Goal: Book appointment/travel/reservation

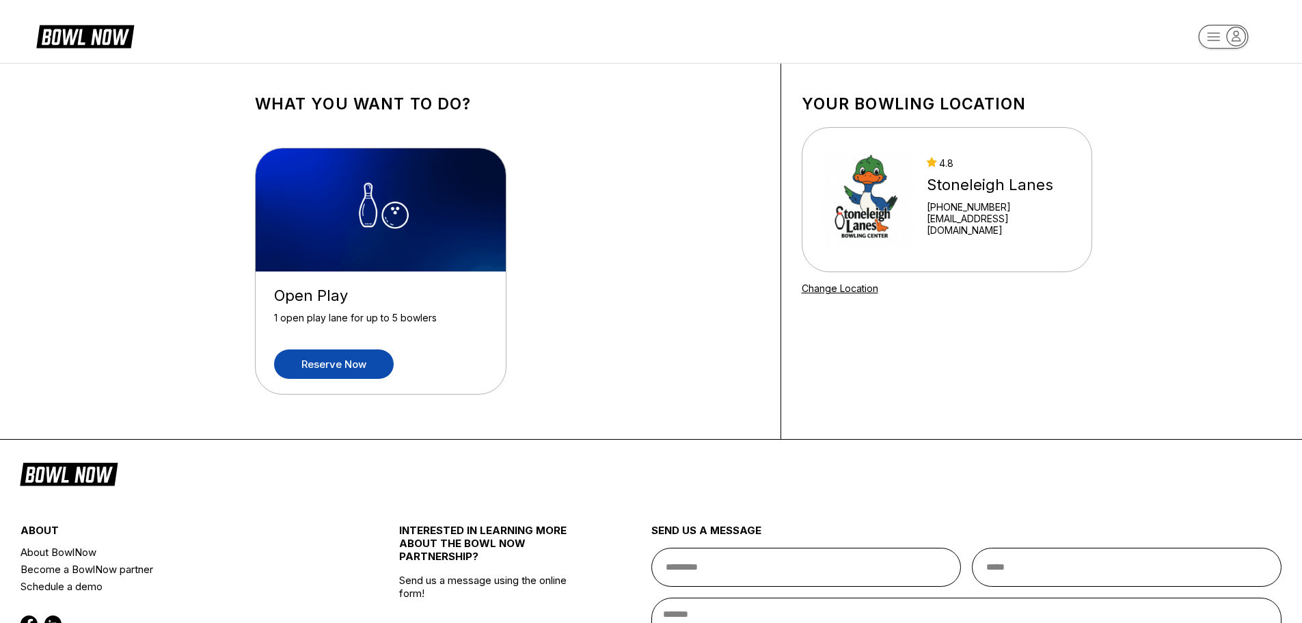
click at [319, 368] on link "Reserve now" at bounding box center [334, 363] width 120 height 29
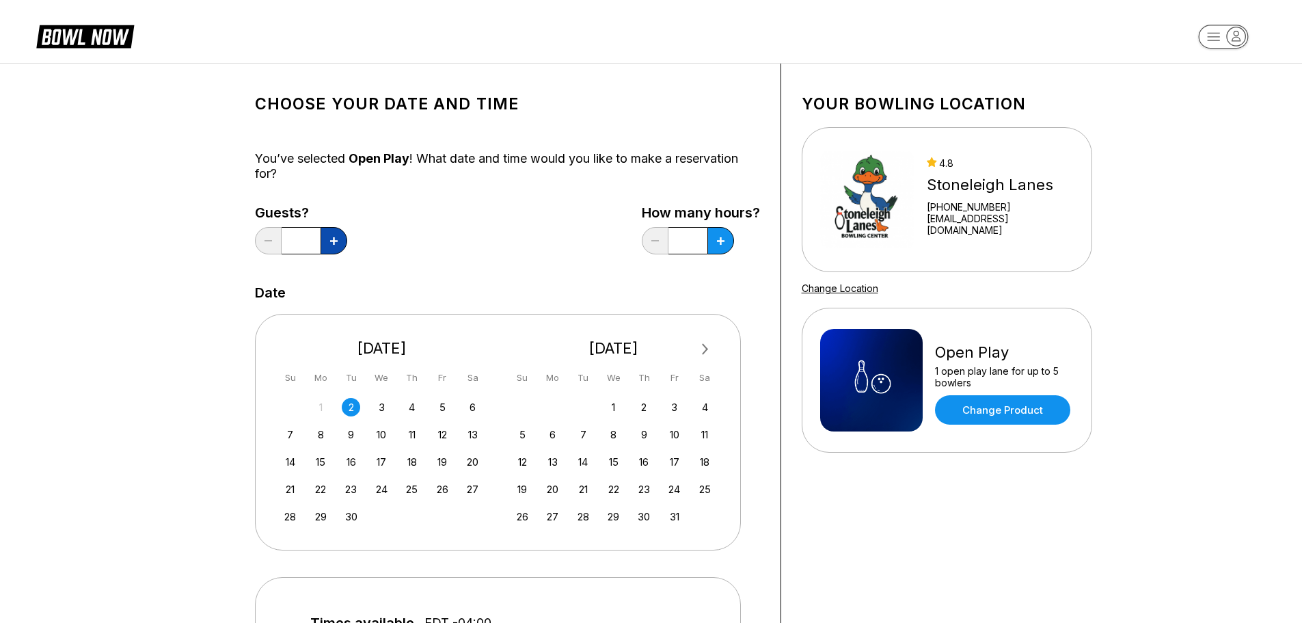
click at [330, 240] on icon at bounding box center [334, 241] width 8 height 8
type input "*"
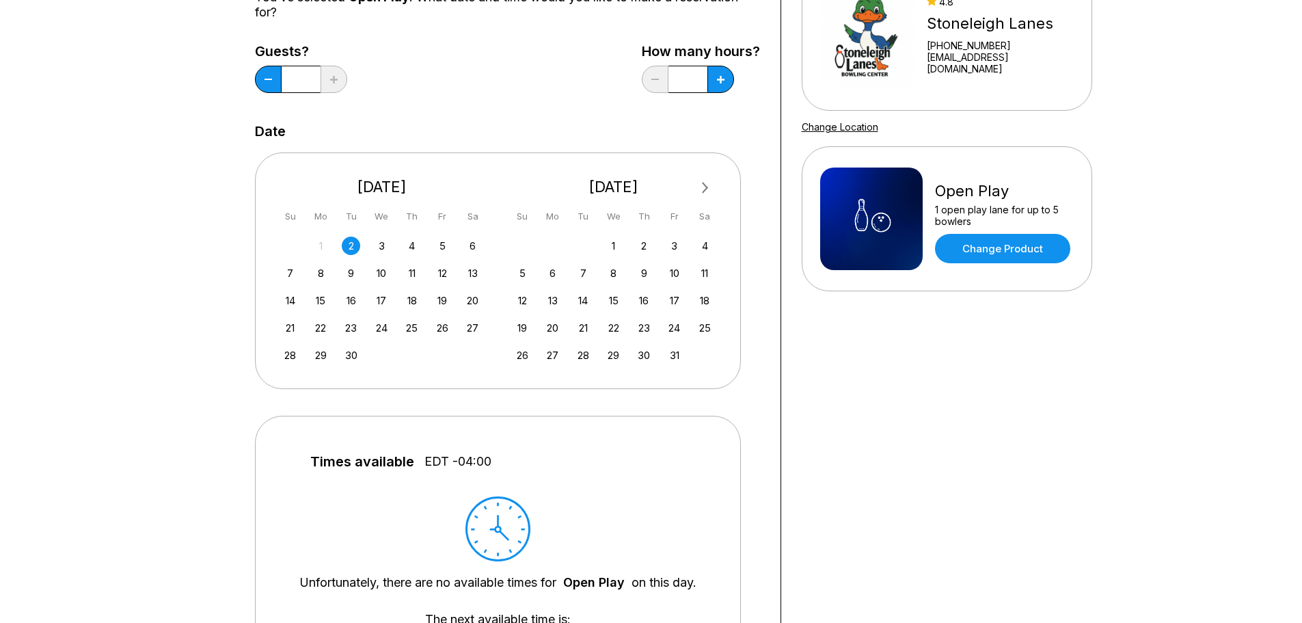
scroll to position [410, 0]
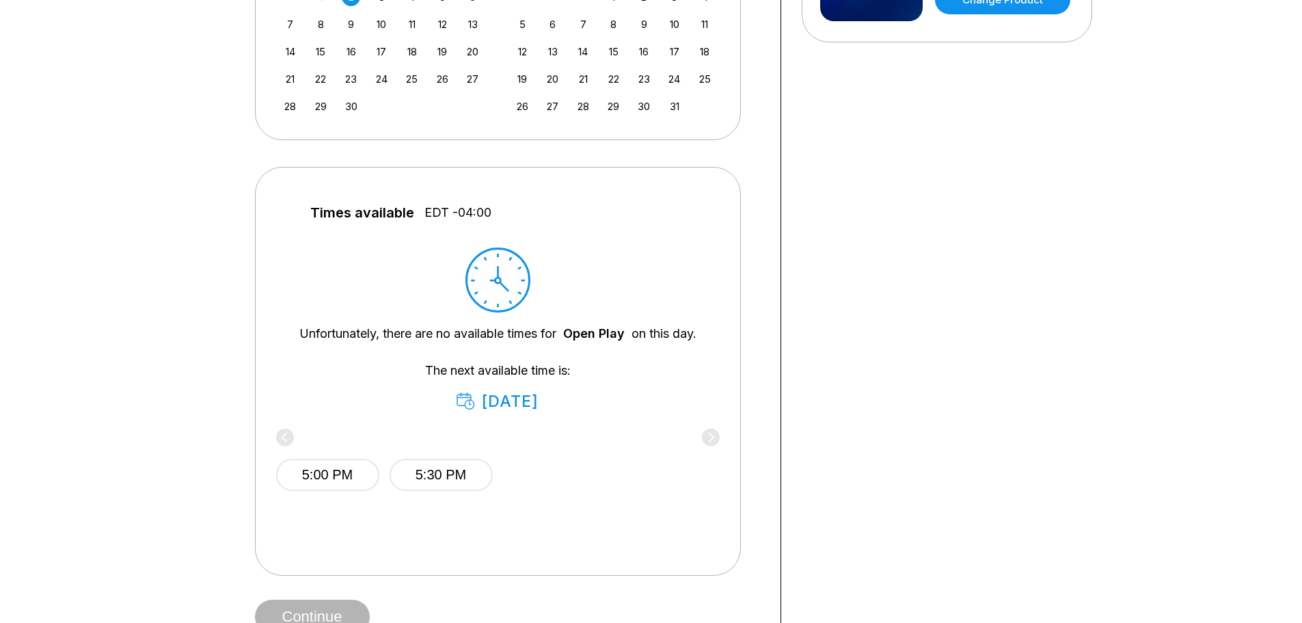
click at [708, 453] on div "5:00 PM 5:30 PM" at bounding box center [498, 472] width 444 height 82
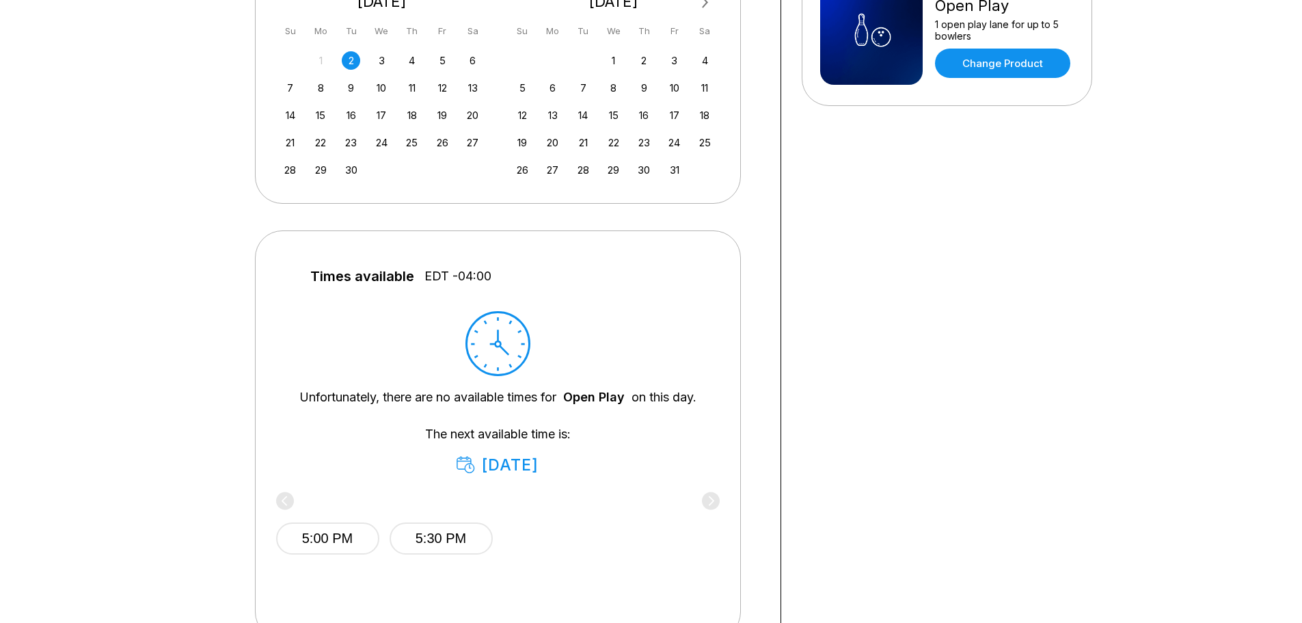
scroll to position [273, 0]
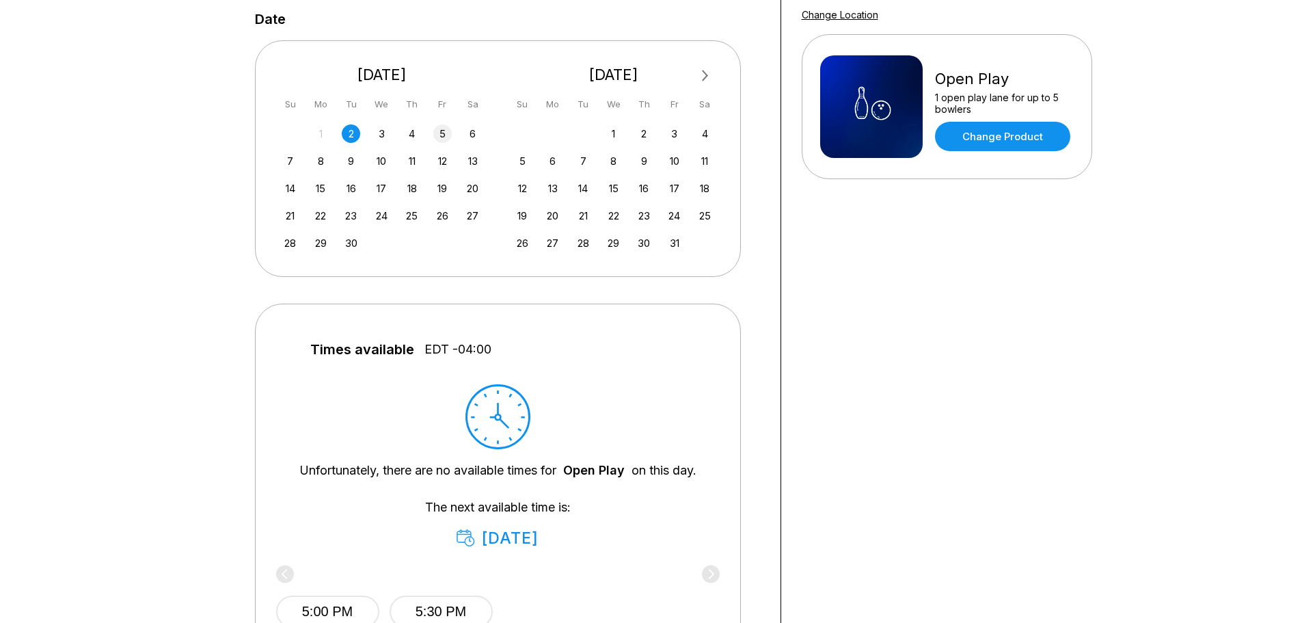
click at [438, 131] on div "5" at bounding box center [442, 133] width 18 height 18
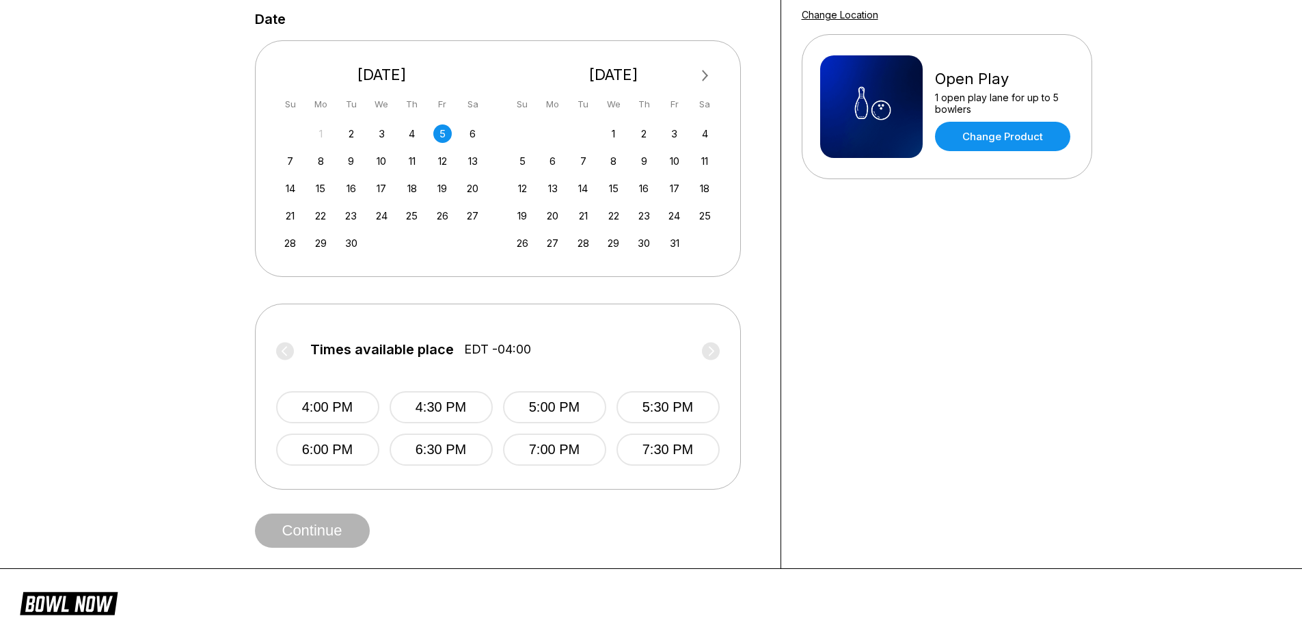
click at [714, 349] on label "Times available place EDT -04:00" at bounding box center [498, 353] width 444 height 22
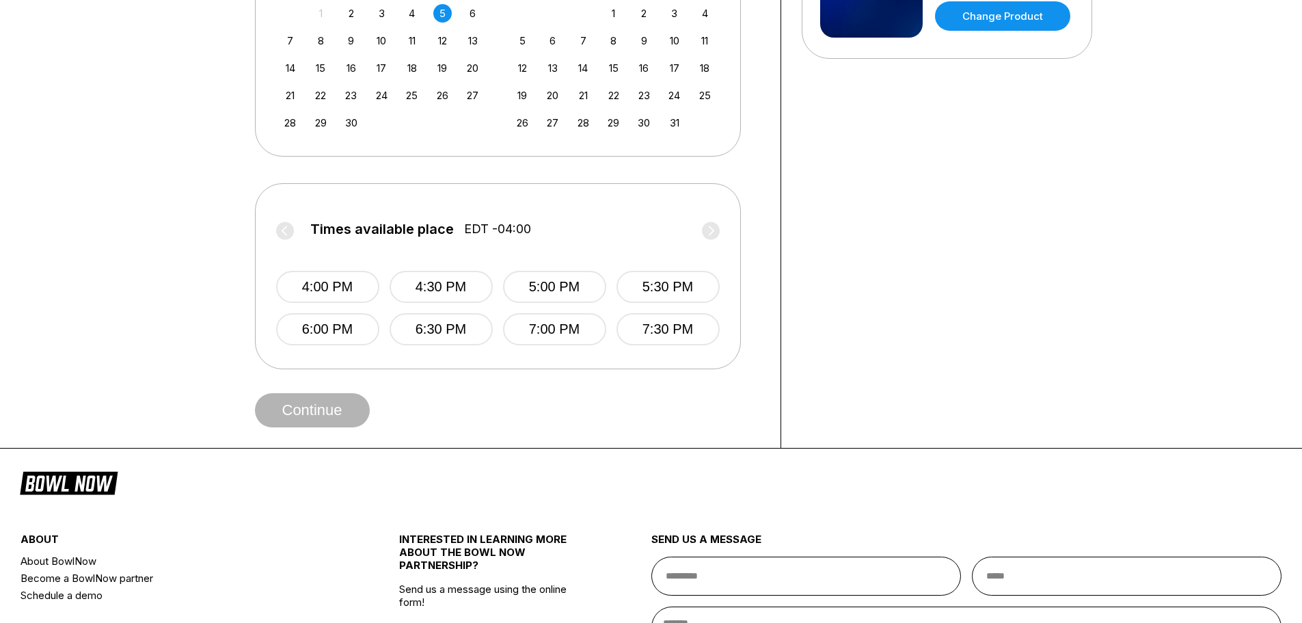
scroll to position [565, 0]
